Goal: Task Accomplishment & Management: Manage account settings

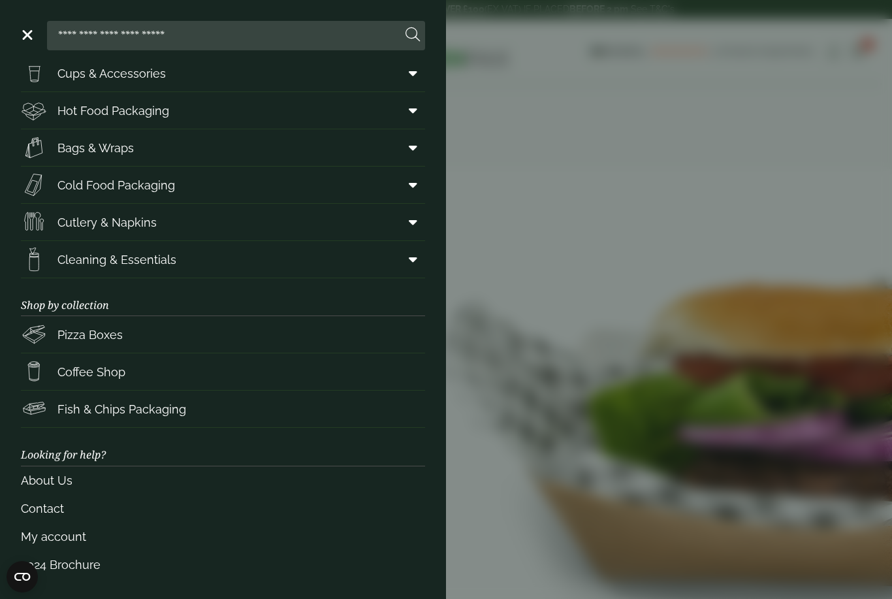
scroll to position [49, 0]
click at [52, 534] on link "My account" at bounding box center [223, 537] width 404 height 28
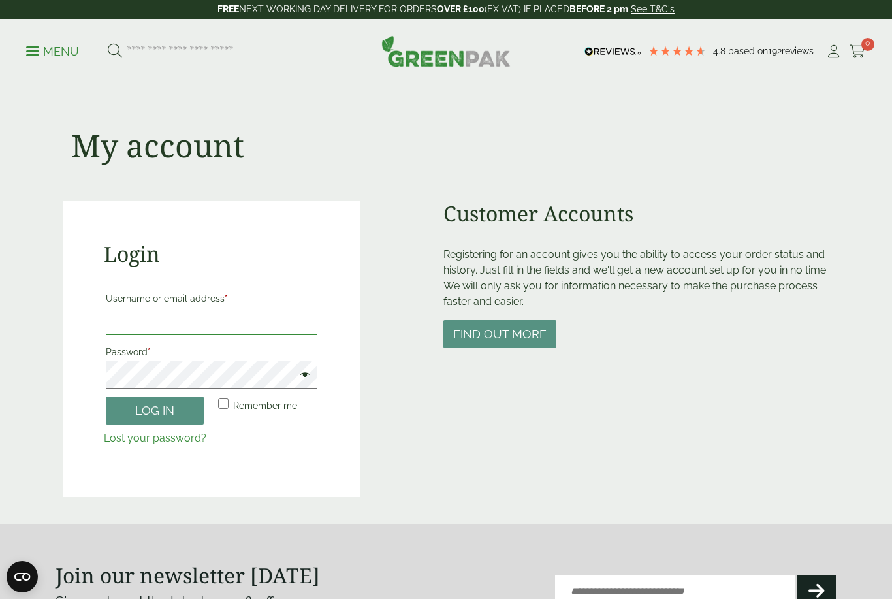
type input "**********"
click at [155, 410] on button "Log in" at bounding box center [155, 411] width 98 height 28
click at [164, 399] on button "Log in" at bounding box center [155, 411] width 98 height 28
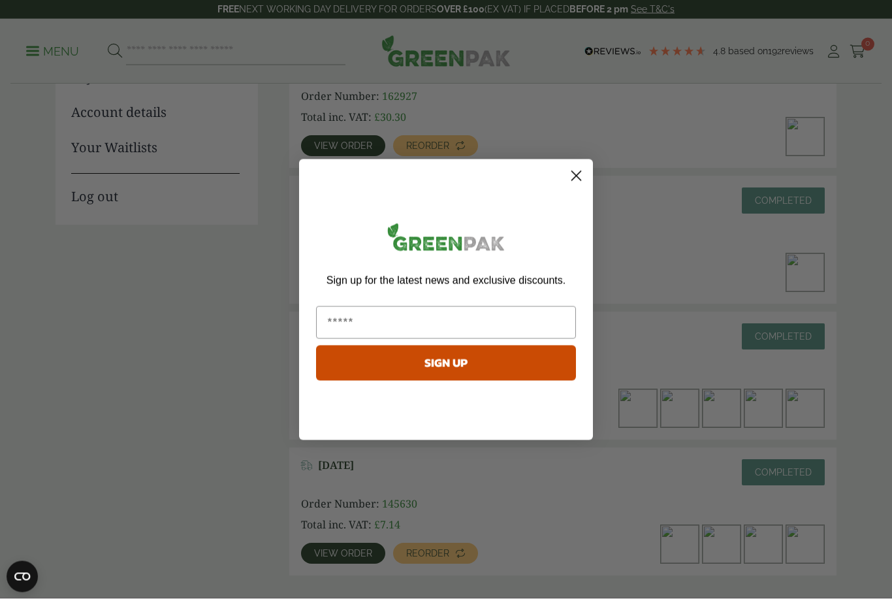
scroll to position [246, 0]
click at [578, 186] on circle "Close dialog" at bounding box center [577, 176] width 22 height 22
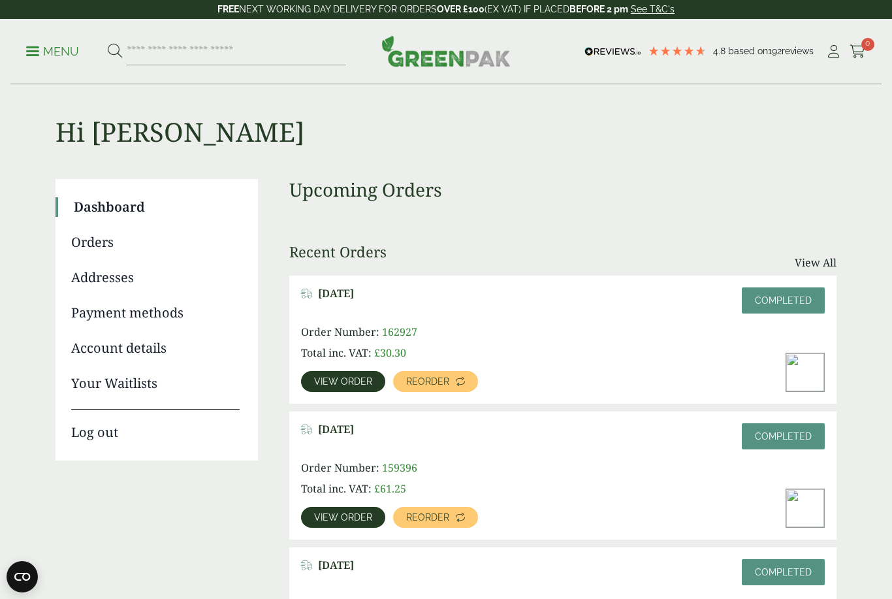
scroll to position [0, 0]
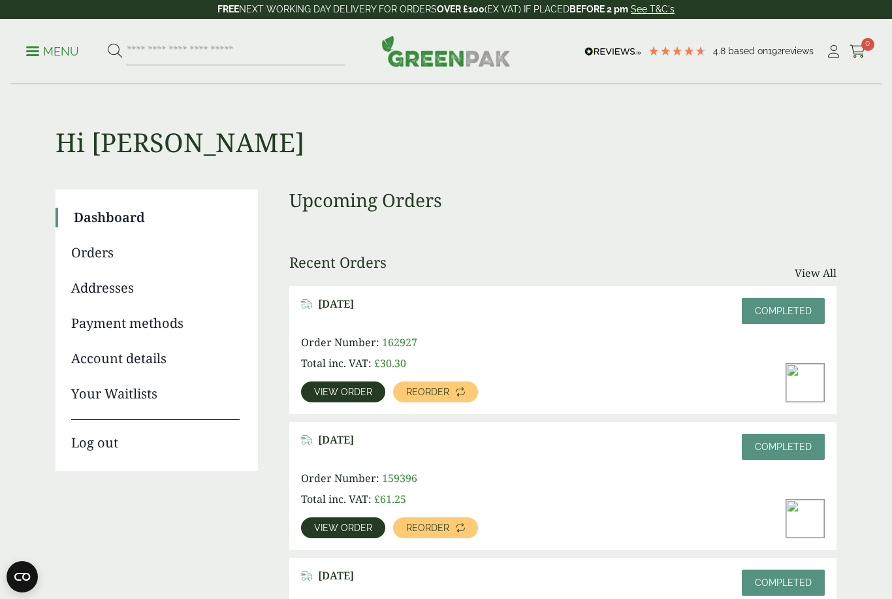
click at [339, 382] on link "View order" at bounding box center [343, 392] width 84 height 21
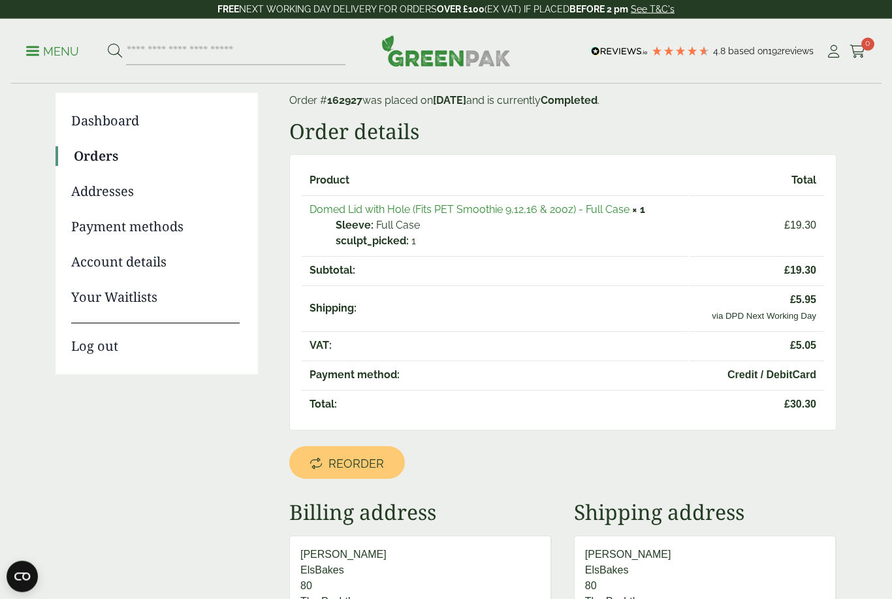
scroll to position [81, 0]
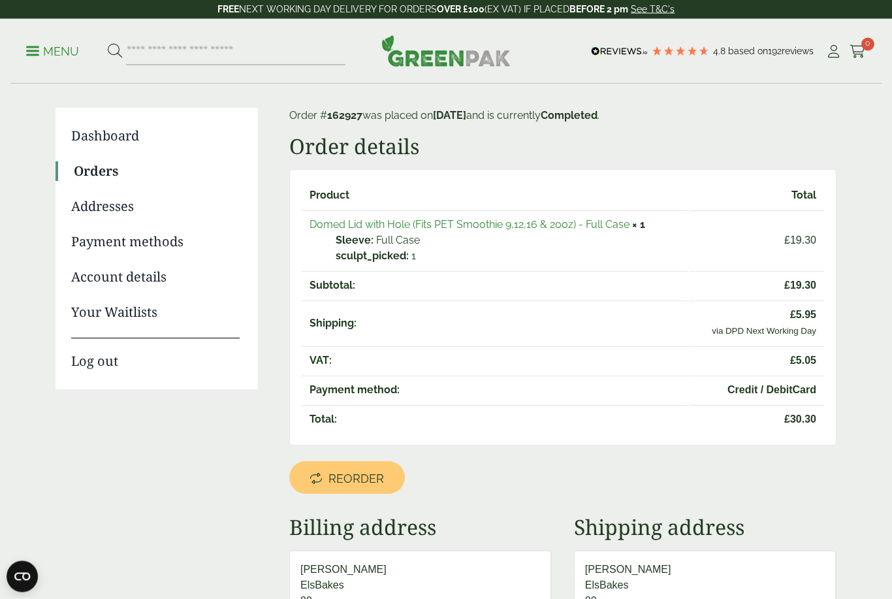
click at [156, 238] on link "Payment methods" at bounding box center [155, 243] width 169 height 20
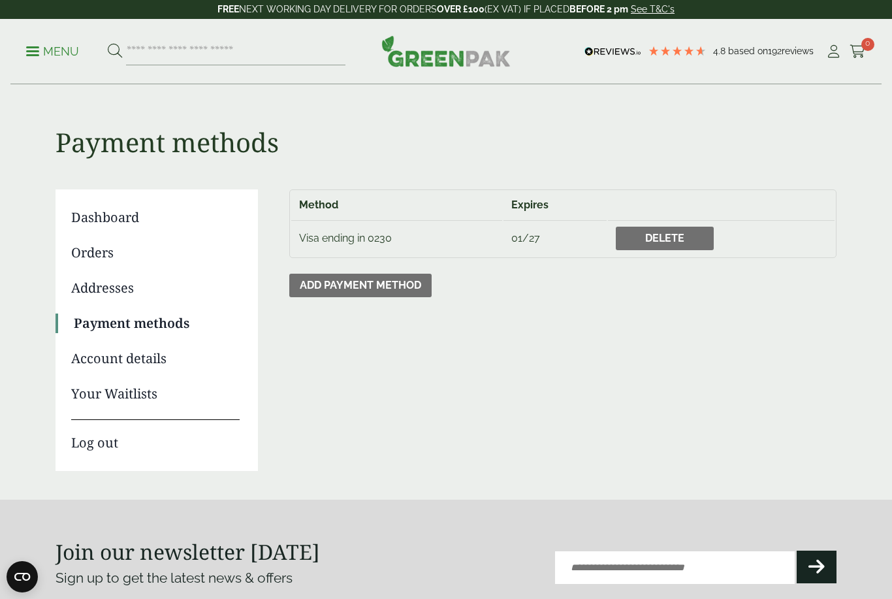
click at [110, 216] on link "Dashboard" at bounding box center [155, 218] width 169 height 20
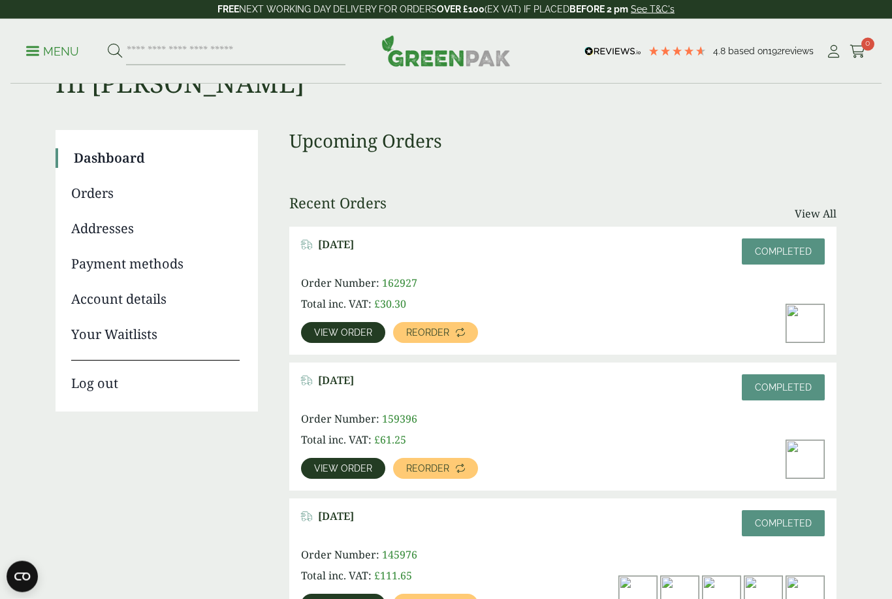
scroll to position [59, 0]
click at [378, 275] on p "Order Number: 162927" at bounding box center [406, 283] width 210 height 16
click at [815, 214] on link "View All" at bounding box center [816, 214] width 42 height 16
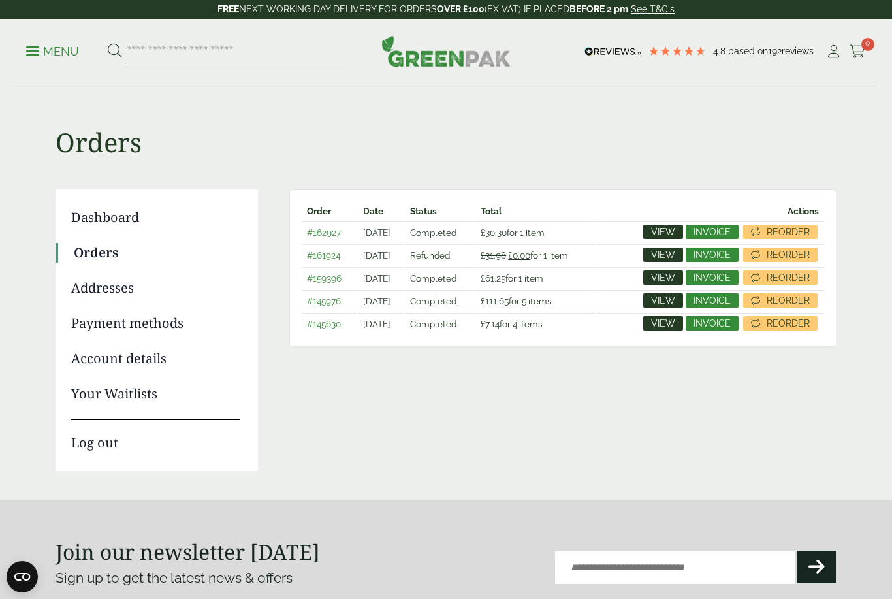
click at [716, 252] on span "Invoice" at bounding box center [712, 254] width 37 height 9
